Goal: Download file/media

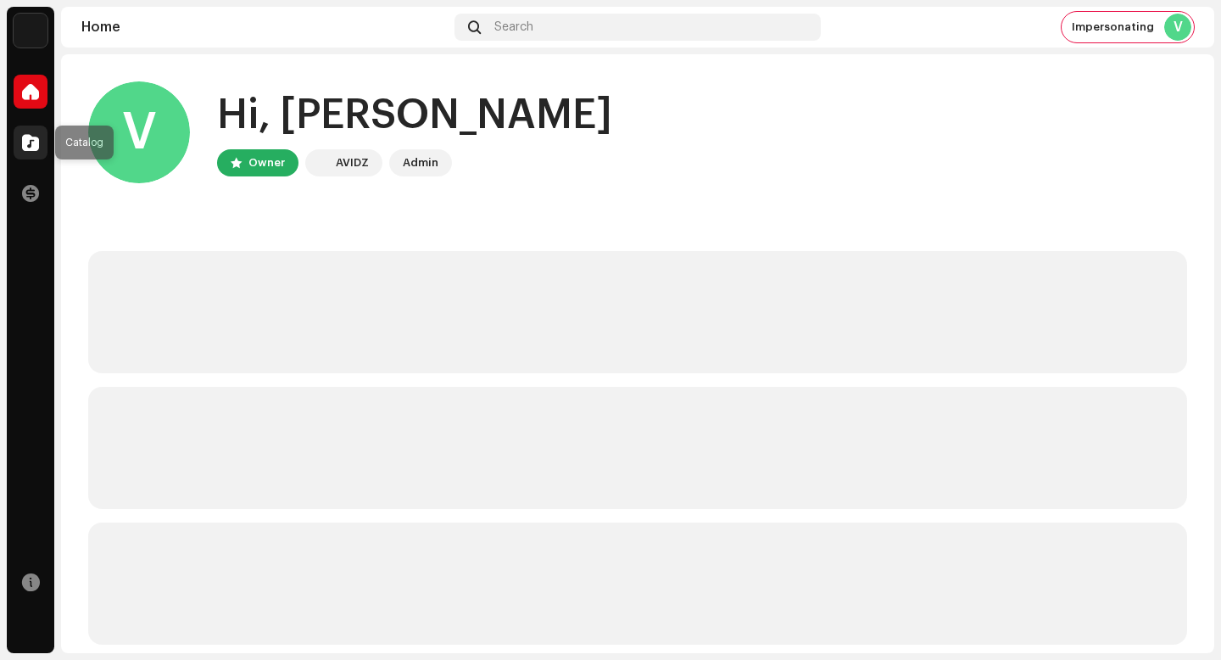
click at [31, 140] on span at bounding box center [30, 143] width 17 height 14
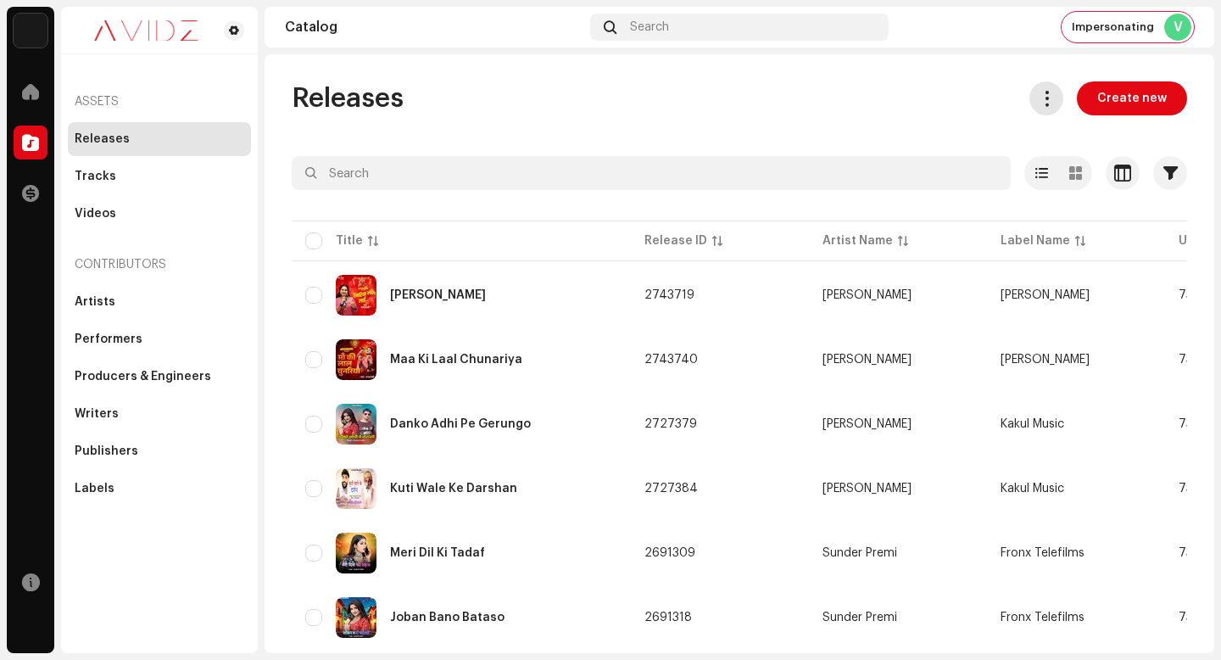
click at [1039, 102] on span at bounding box center [1047, 99] width 16 height 14
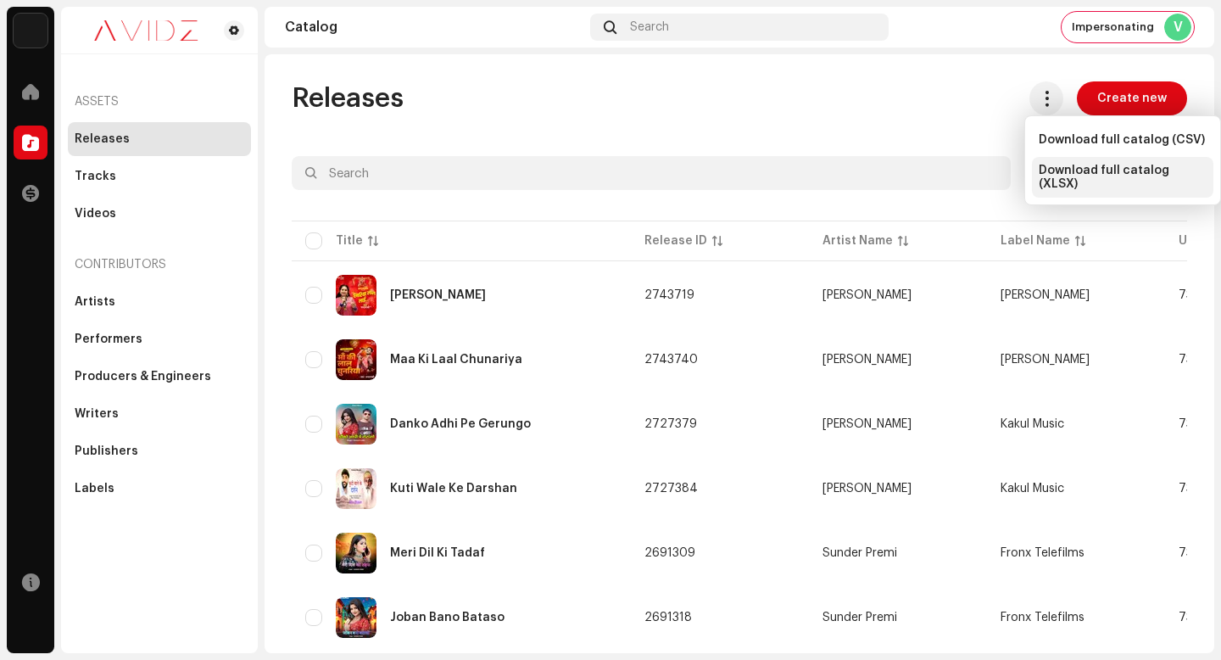
click at [1053, 176] on span "Download full catalog (XLSX)" at bounding box center [1123, 177] width 168 height 27
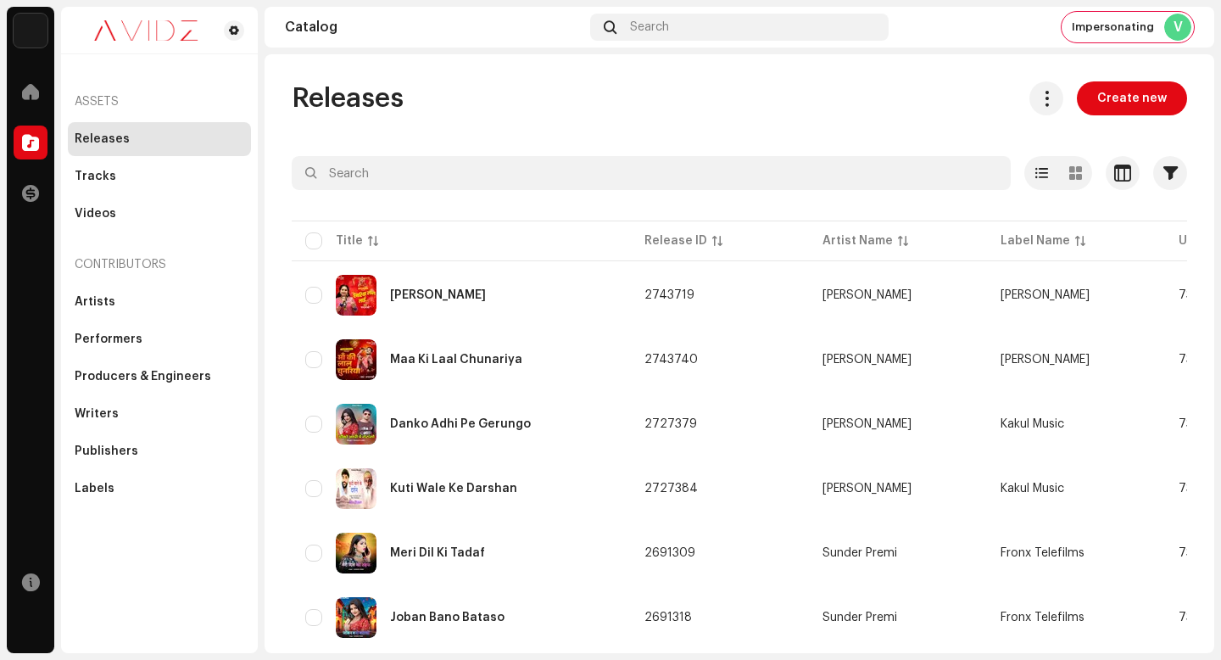
click at [1131, 32] on span "Impersonating" at bounding box center [1113, 27] width 82 height 14
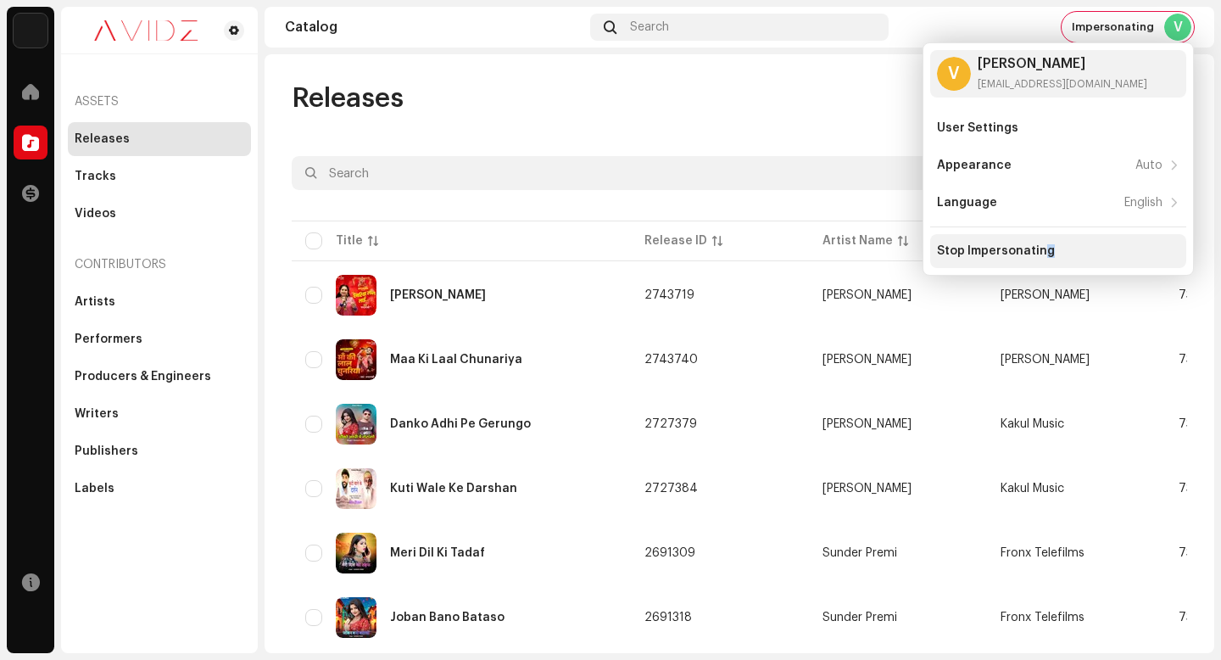
click at [1046, 248] on div "Stop Impersonating" at bounding box center [996, 251] width 118 height 14
